Goal: Find specific page/section: Find specific page/section

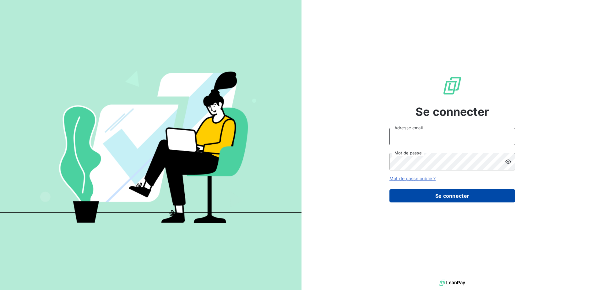
type input "[EMAIL_ADDRESS][DOMAIN_NAME]"
click at [448, 193] on button "Se connecter" at bounding box center [452, 195] width 126 height 13
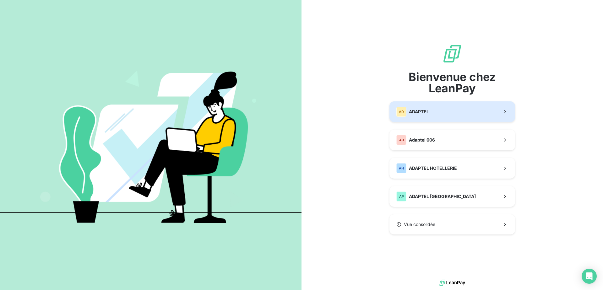
click at [464, 115] on button "AD ADAPTEL" at bounding box center [452, 111] width 126 height 21
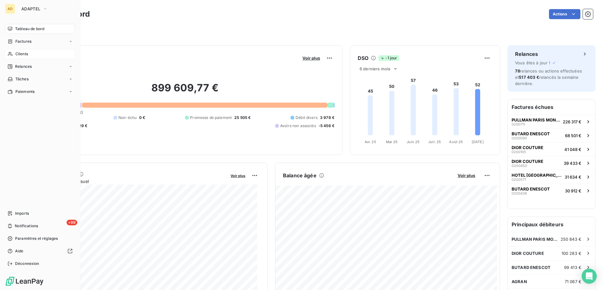
click at [13, 54] on div "Clients" at bounding box center [40, 54] width 70 height 10
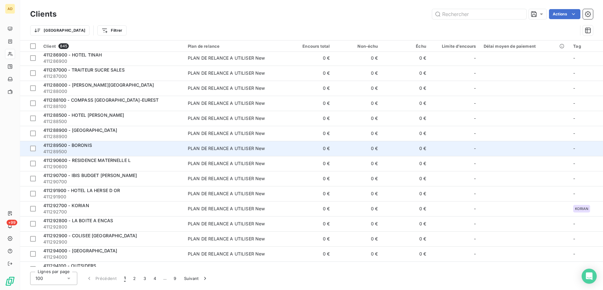
scroll to position [1292, 0]
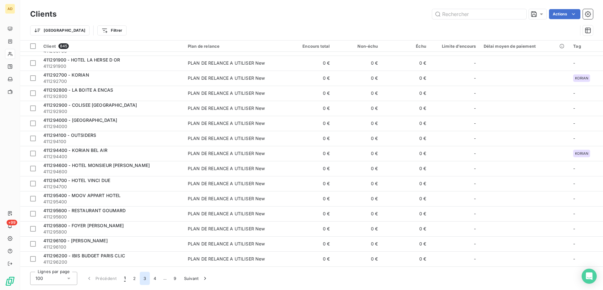
click at [142, 279] on button "3" at bounding box center [145, 278] width 10 height 13
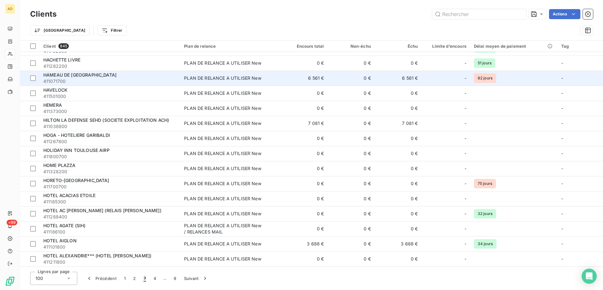
click at [232, 80] on div "PLAN DE RELANCE A UTILISER New" at bounding box center [222, 78] width 77 height 6
